Goal: Check status: Check status

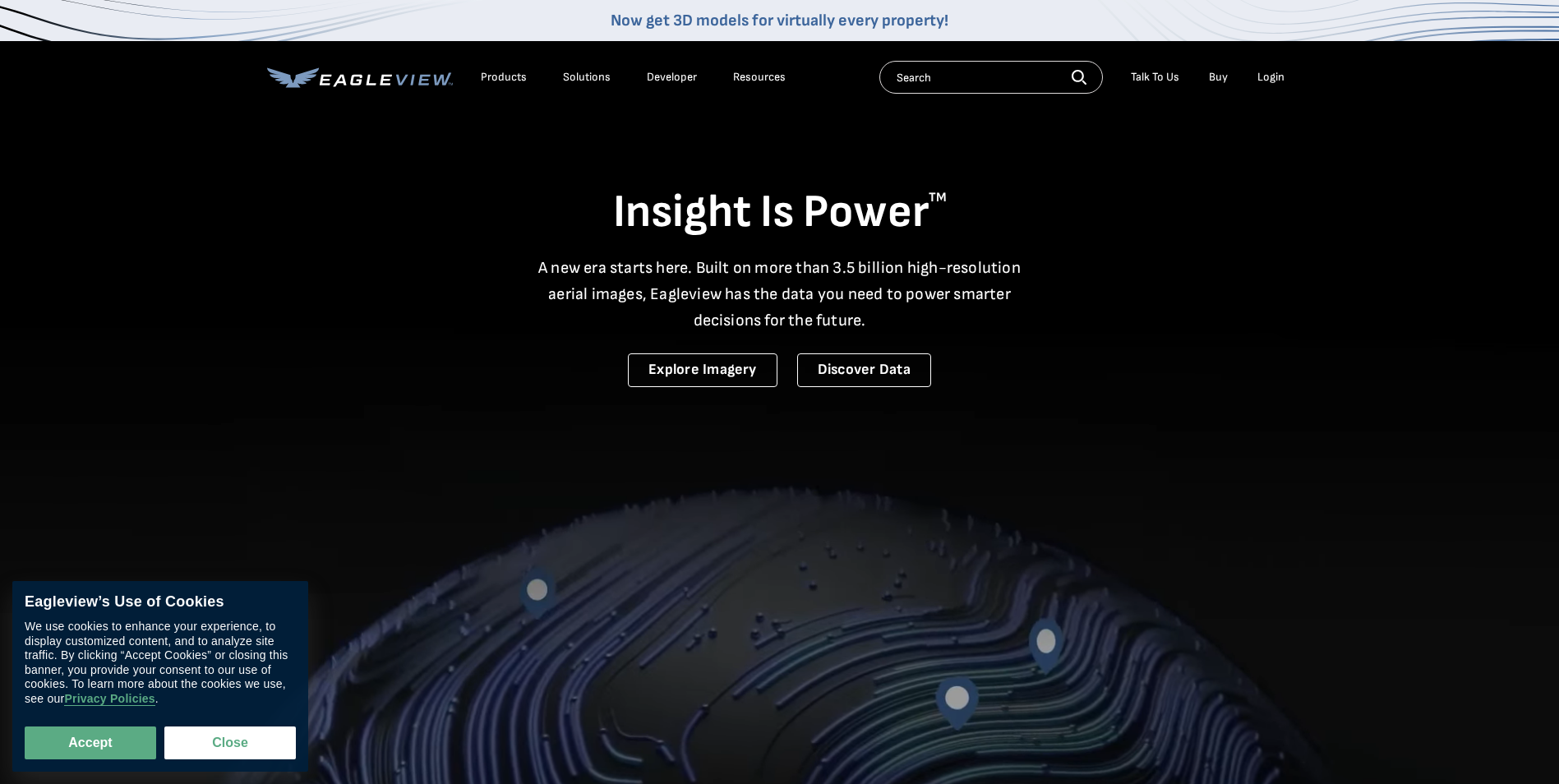
click at [1274, 74] on div "Login" at bounding box center [1270, 77] width 27 height 15
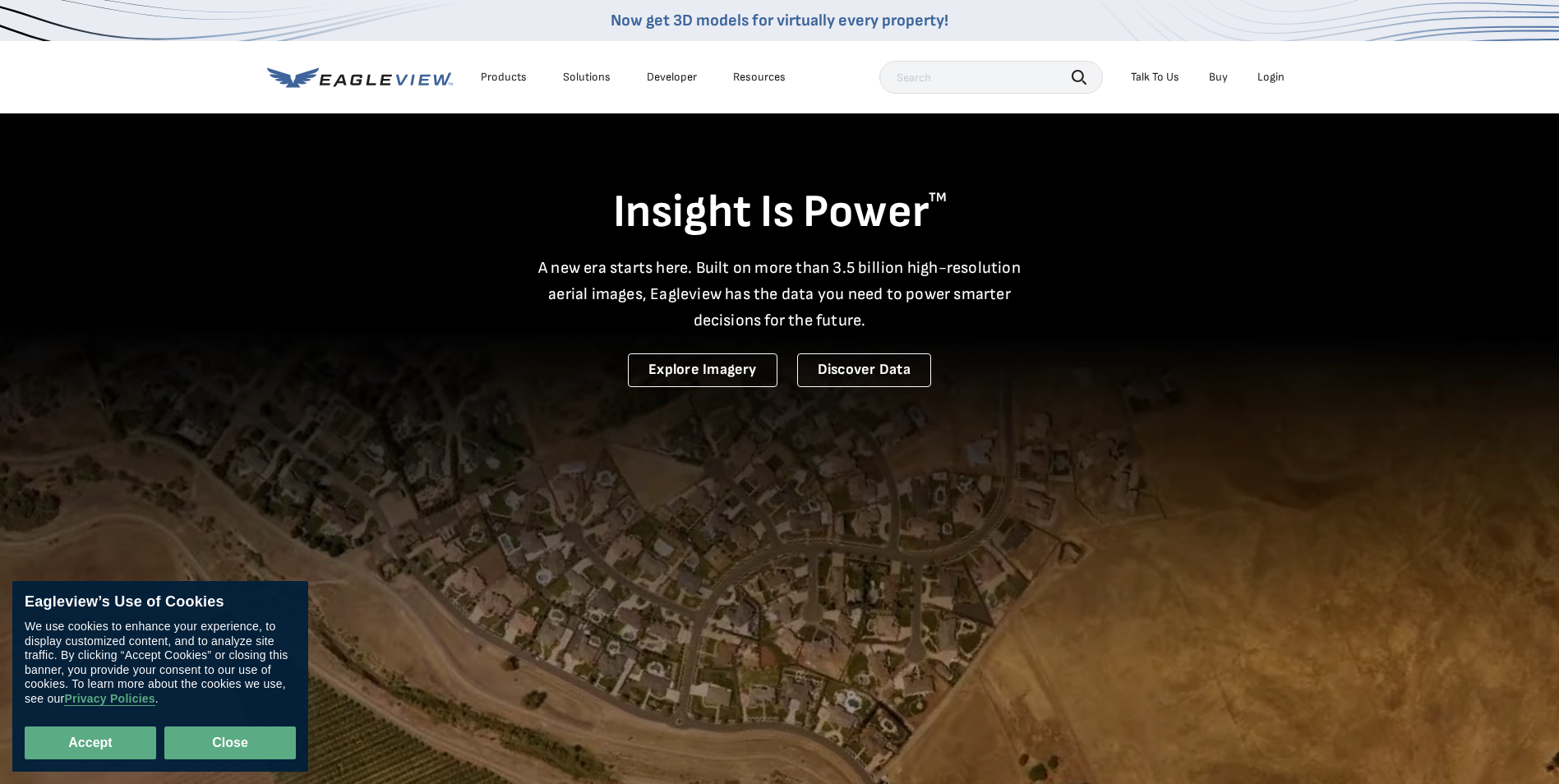
click at [219, 757] on button "Close" at bounding box center [229, 742] width 131 height 33
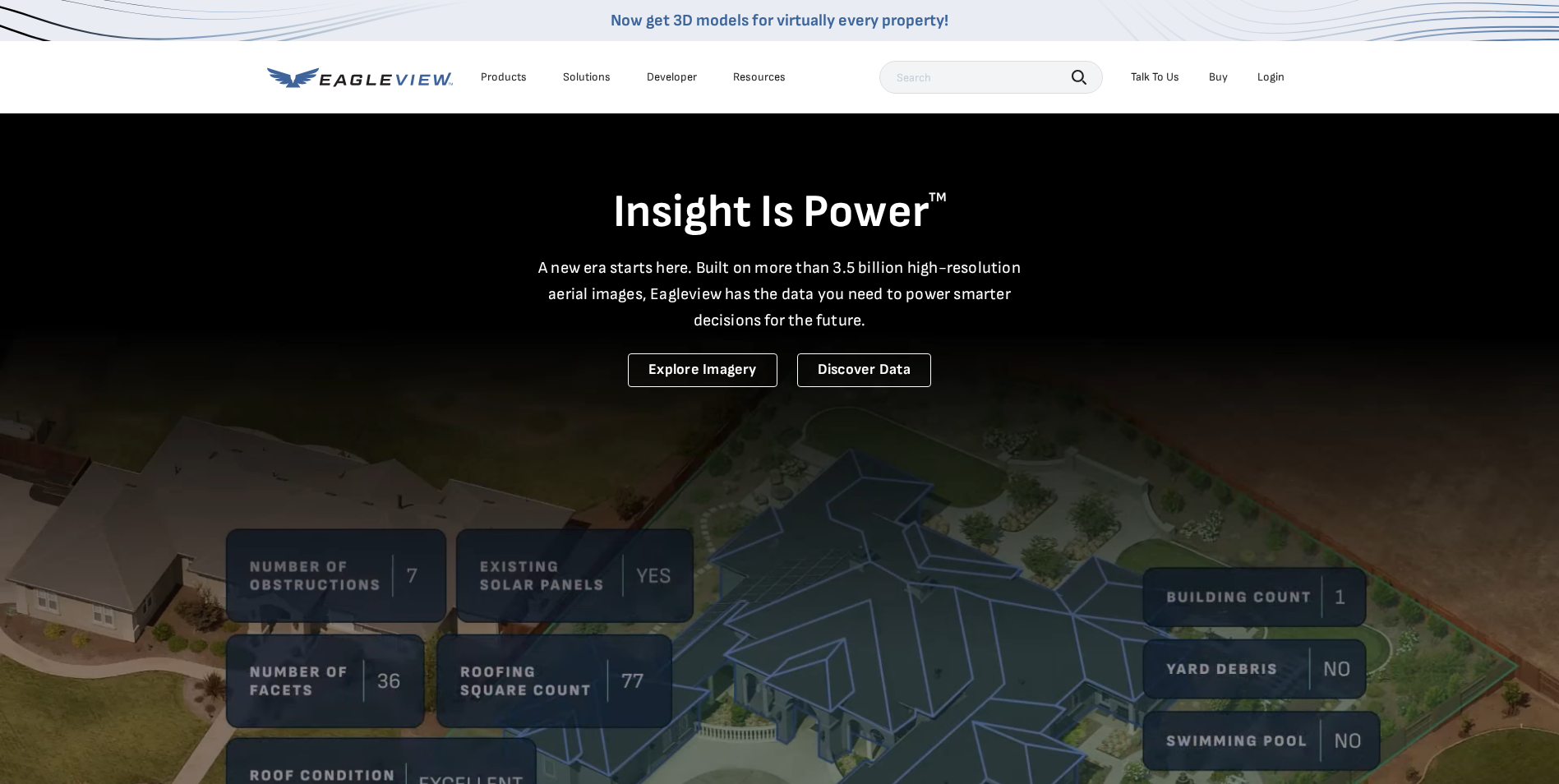
click at [1281, 86] on li "Login" at bounding box center [1271, 77] width 43 height 25
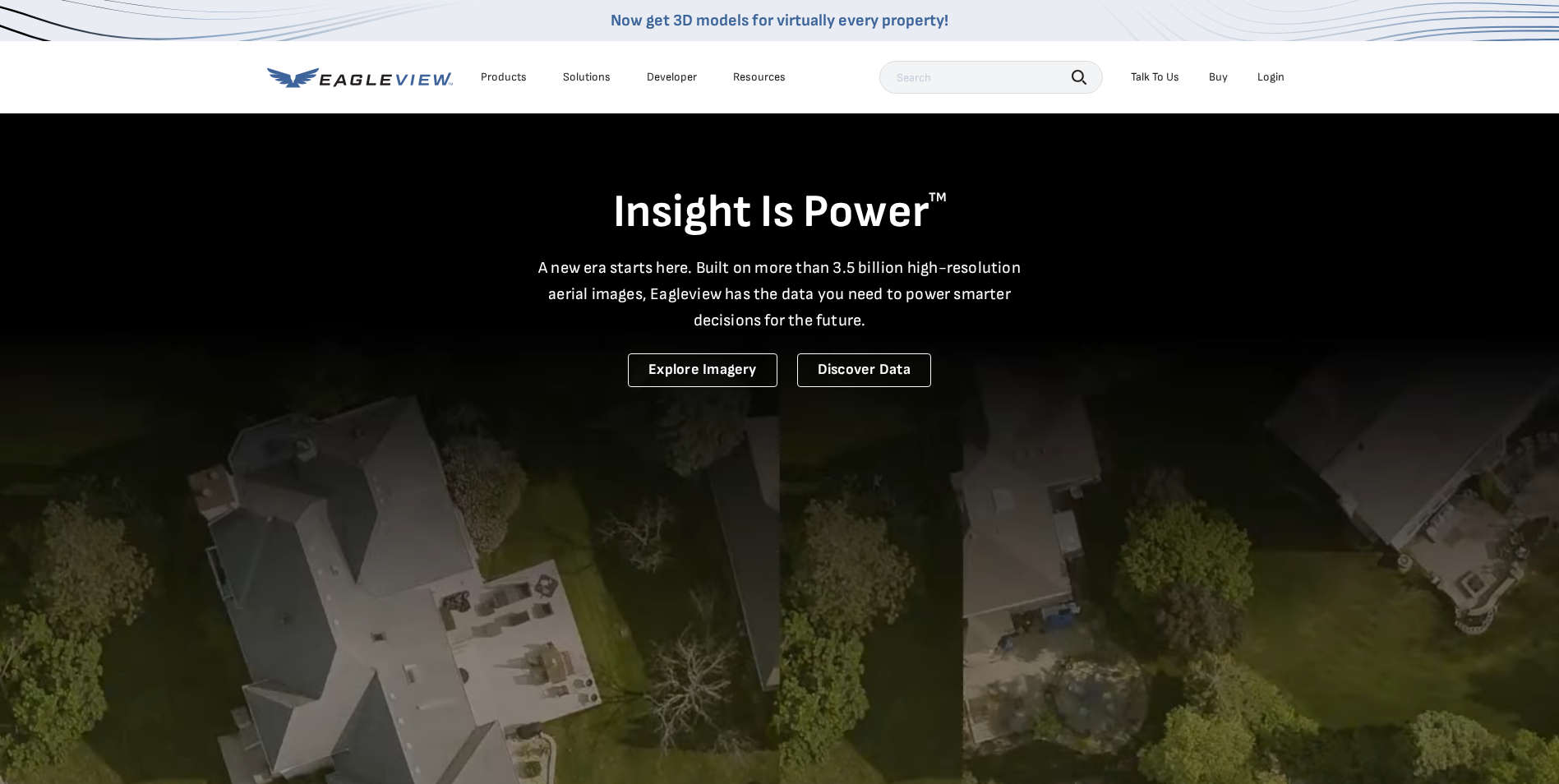
click at [1269, 79] on div "Login" at bounding box center [1270, 77] width 27 height 15
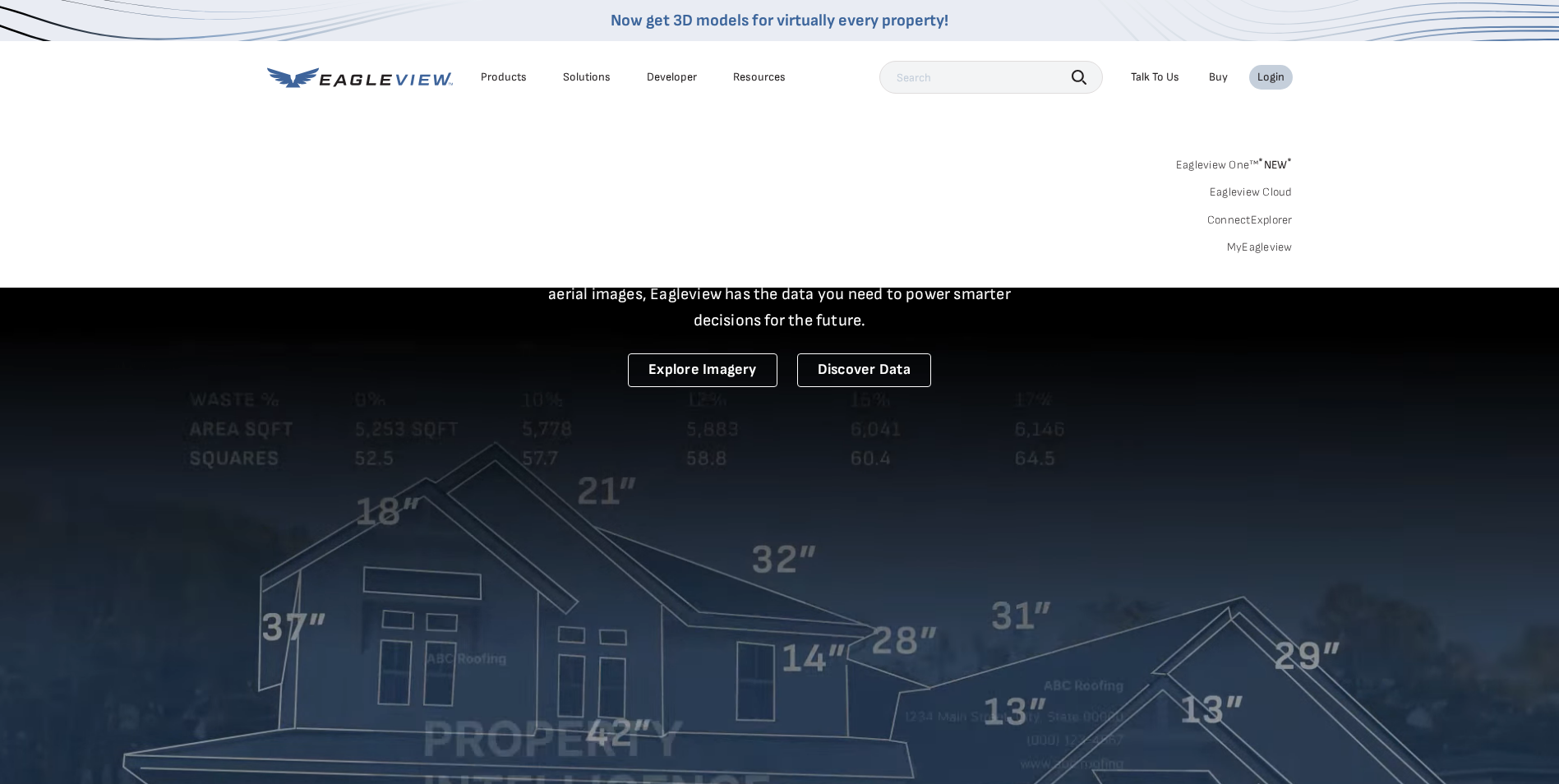
click at [1224, 162] on link "Eagleview One™ * NEW *" at bounding box center [1234, 162] width 117 height 19
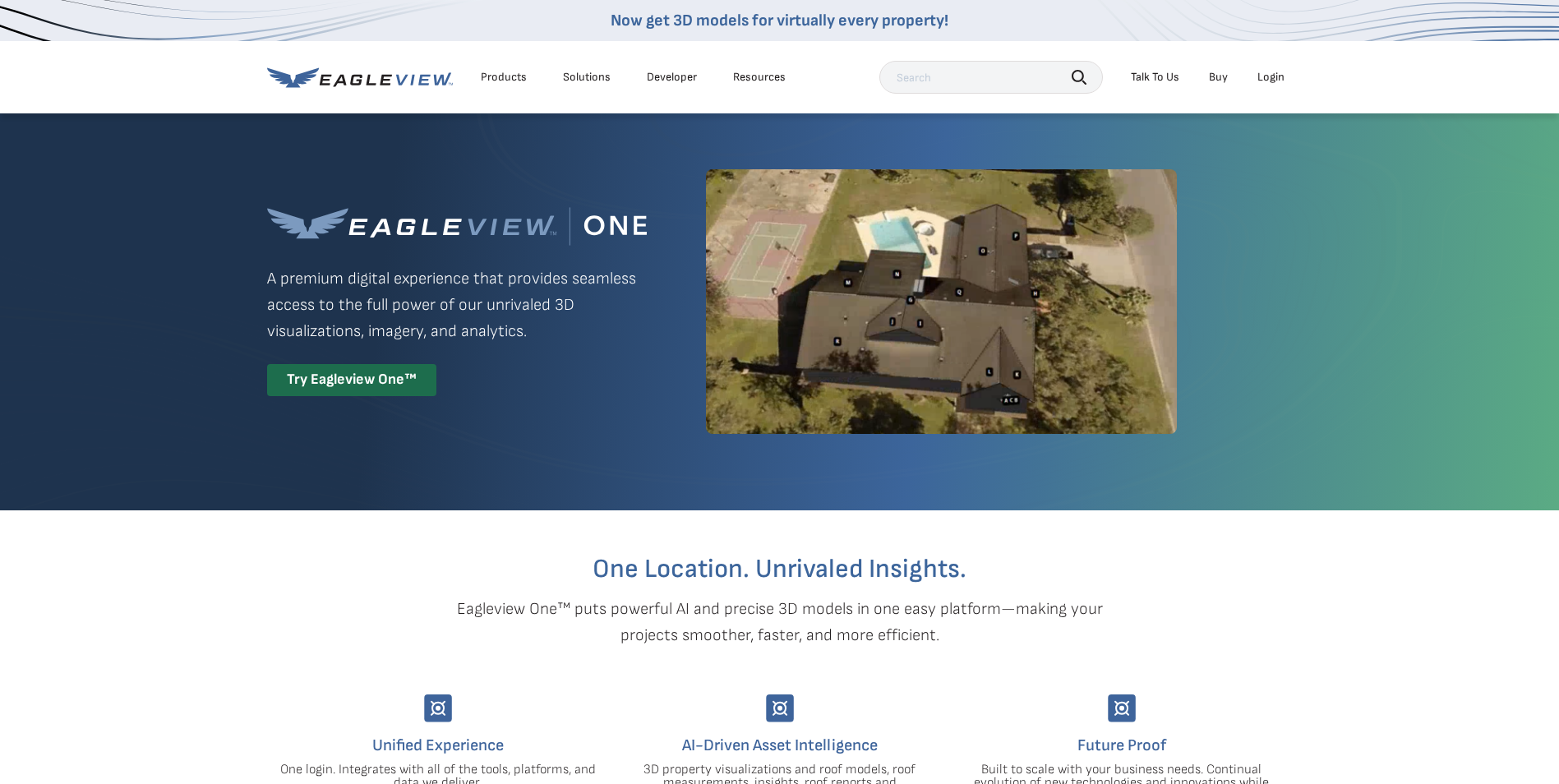
click at [1287, 92] on div "Search Talk To Us Buy Login" at bounding box center [1086, 76] width 413 height 33
click at [1274, 81] on div "Login" at bounding box center [1270, 77] width 27 height 15
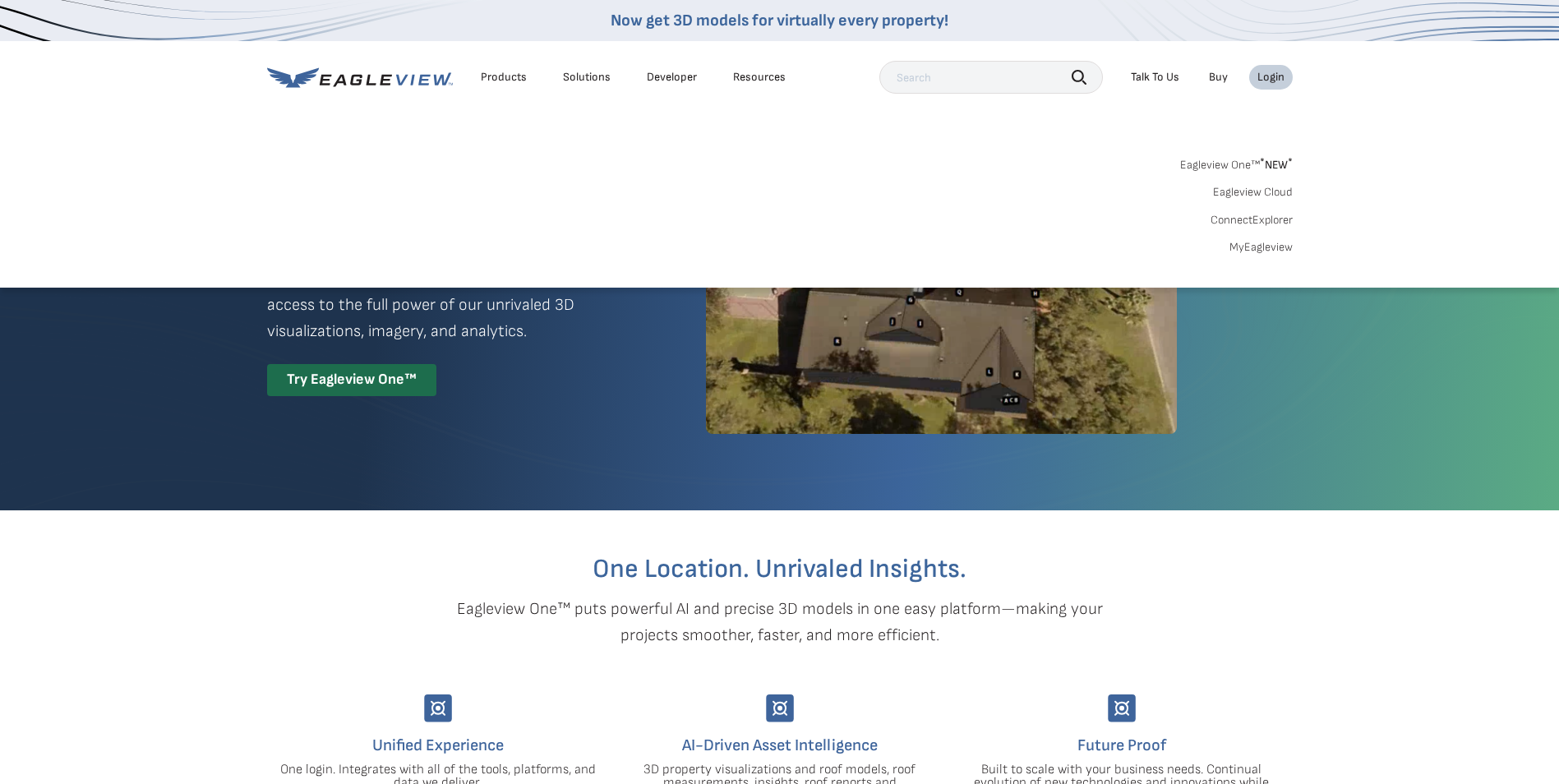
click at [1261, 251] on link "MyEagleview" at bounding box center [1261, 247] width 63 height 15
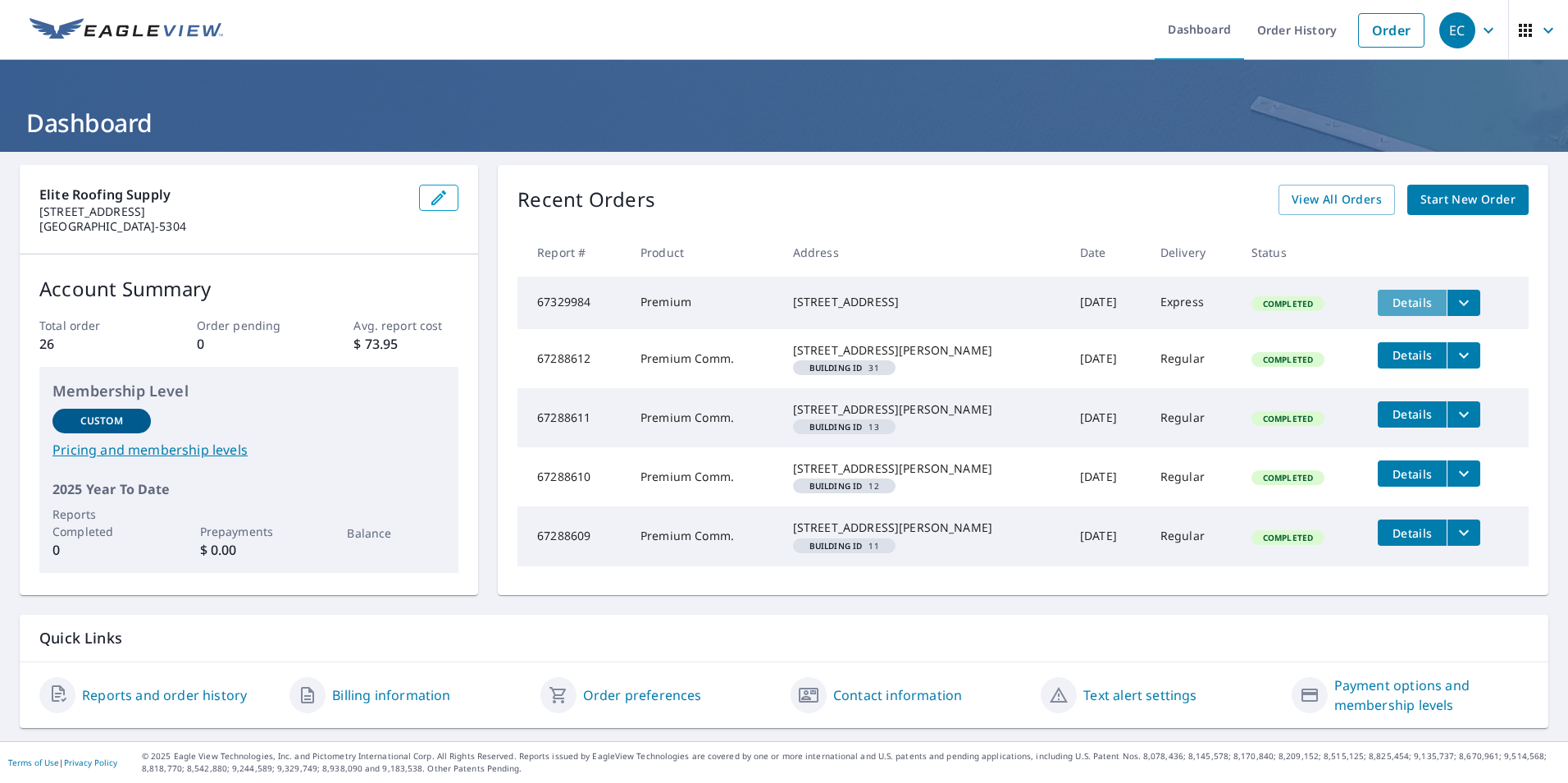
click at [1389, 314] on button "Details" at bounding box center [1412, 302] width 69 height 26
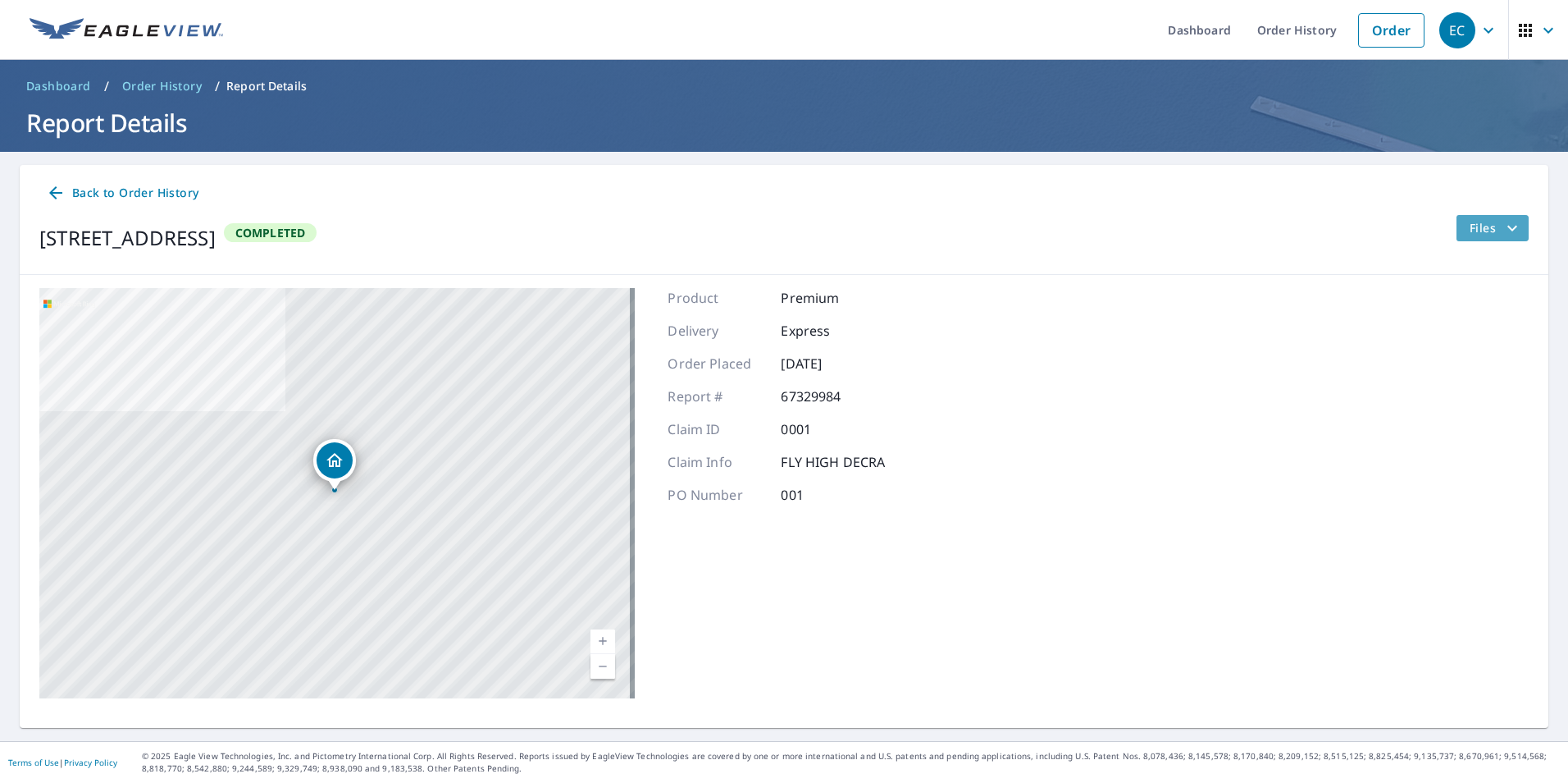
click at [1489, 231] on span "Files" at bounding box center [1495, 228] width 53 height 20
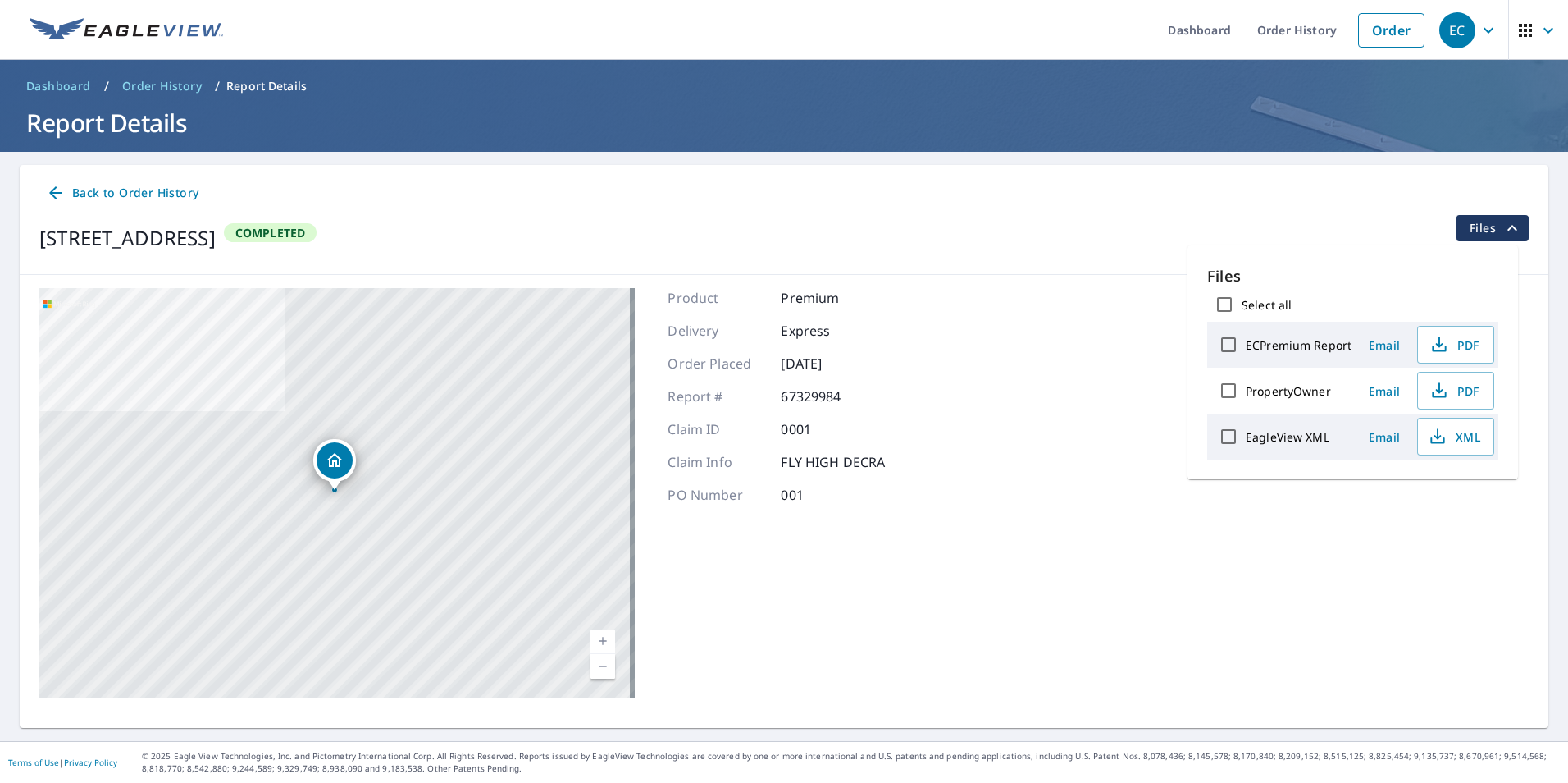
click at [1043, 608] on div "8310 Beauty Oaks San Antonio, TX 78251 Aerial Road A standard road map Aerial A…" at bounding box center [784, 493] width 1528 height 436
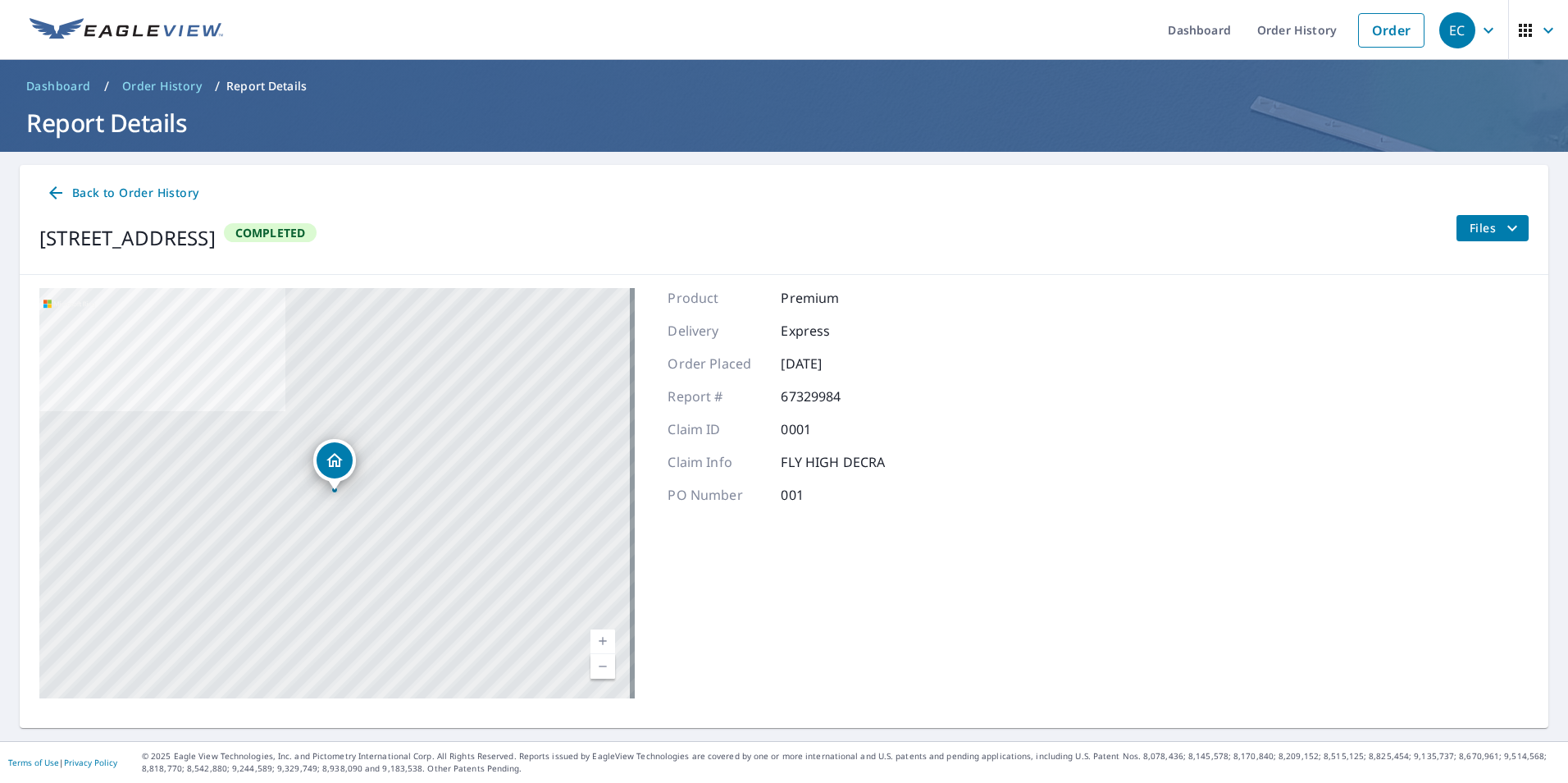
click at [62, 192] on icon at bounding box center [56, 192] width 20 height 20
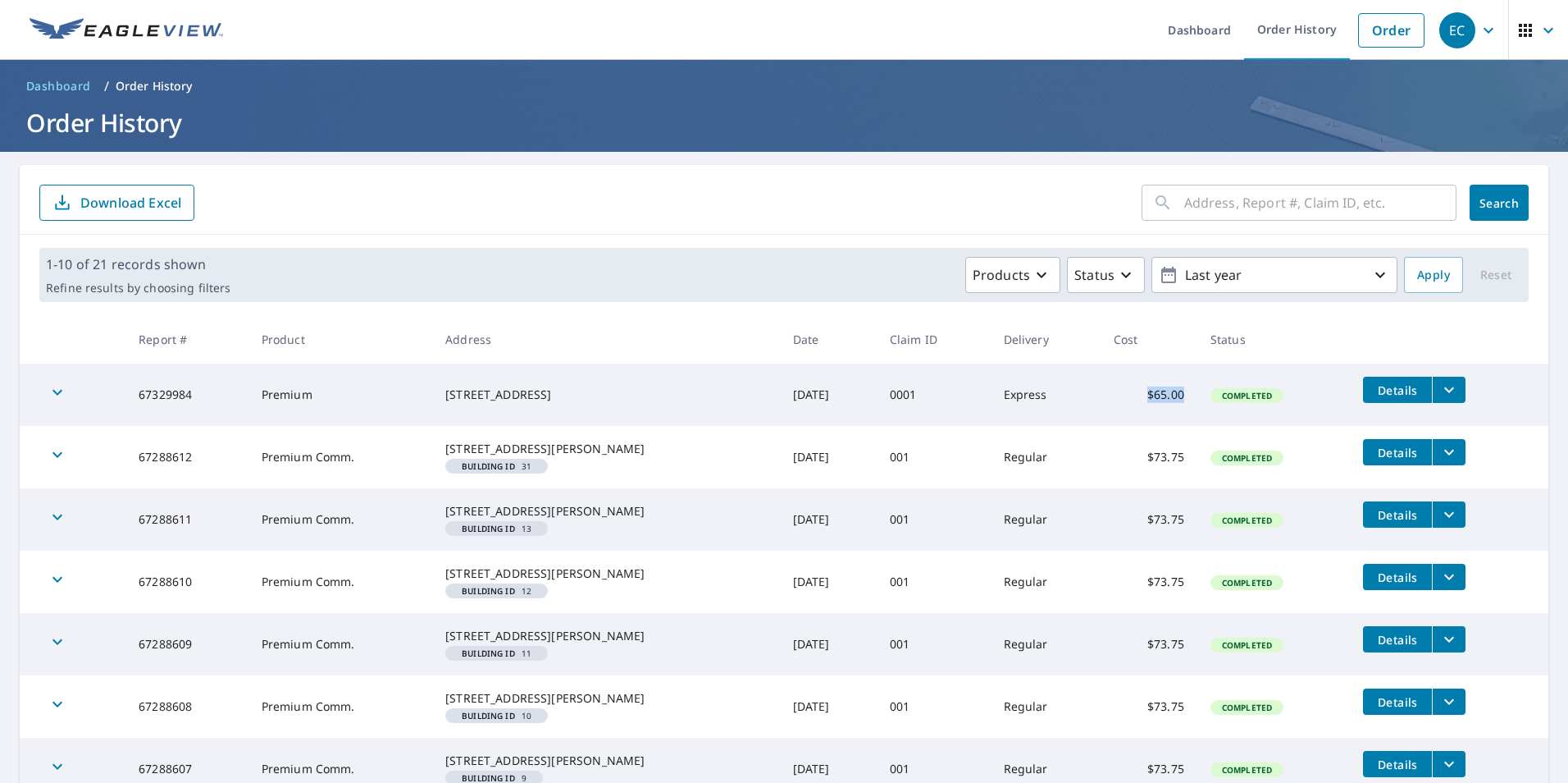
drag, startPoint x: 1117, startPoint y: 397, endPoint x: 1157, endPoint y: 397, distance: 40.0
click at [1157, 397] on td "$65.00" at bounding box center [1149, 395] width 97 height 62
